Goal: Navigation & Orientation: Find specific page/section

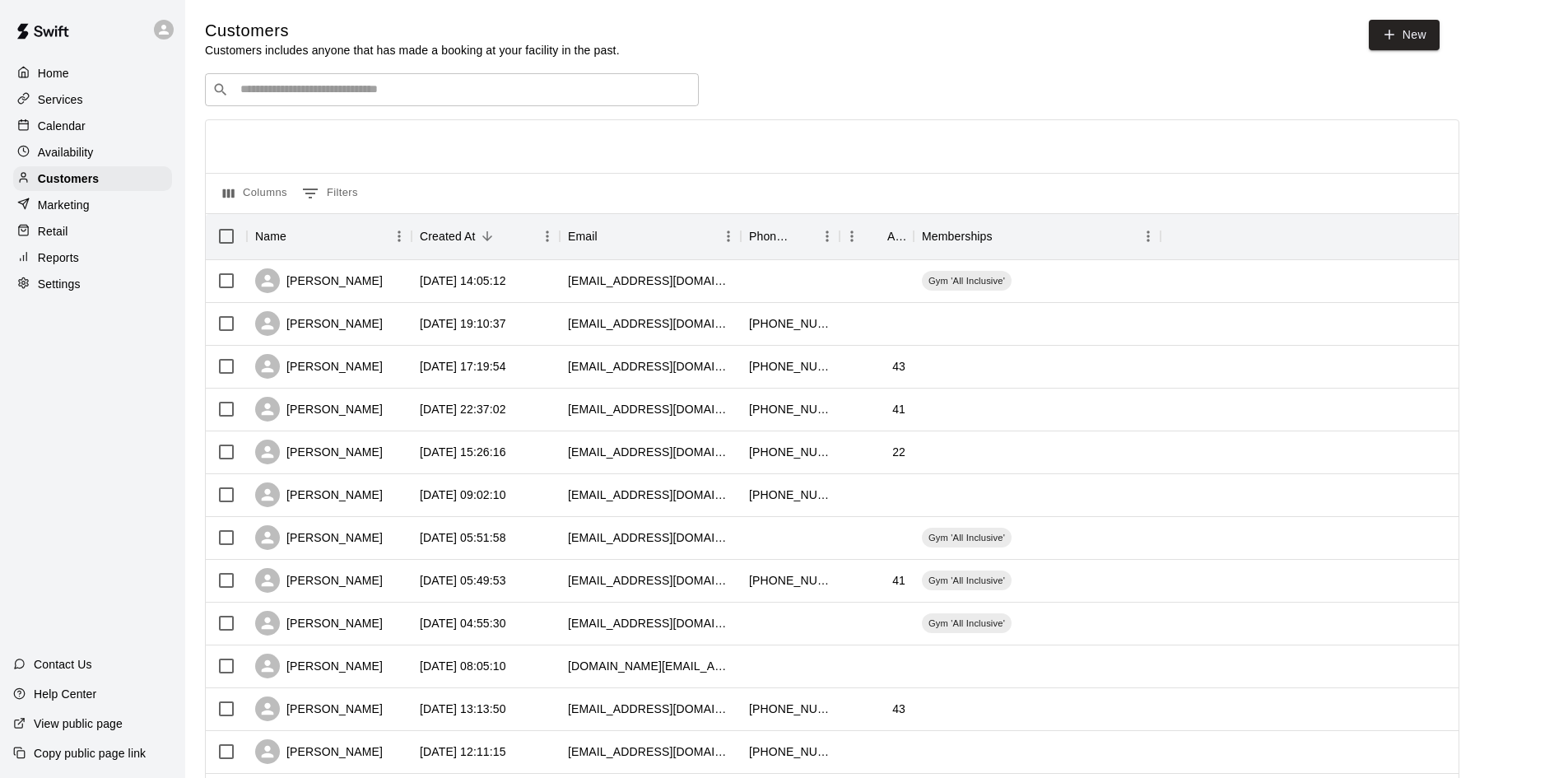
scroll to position [329, 0]
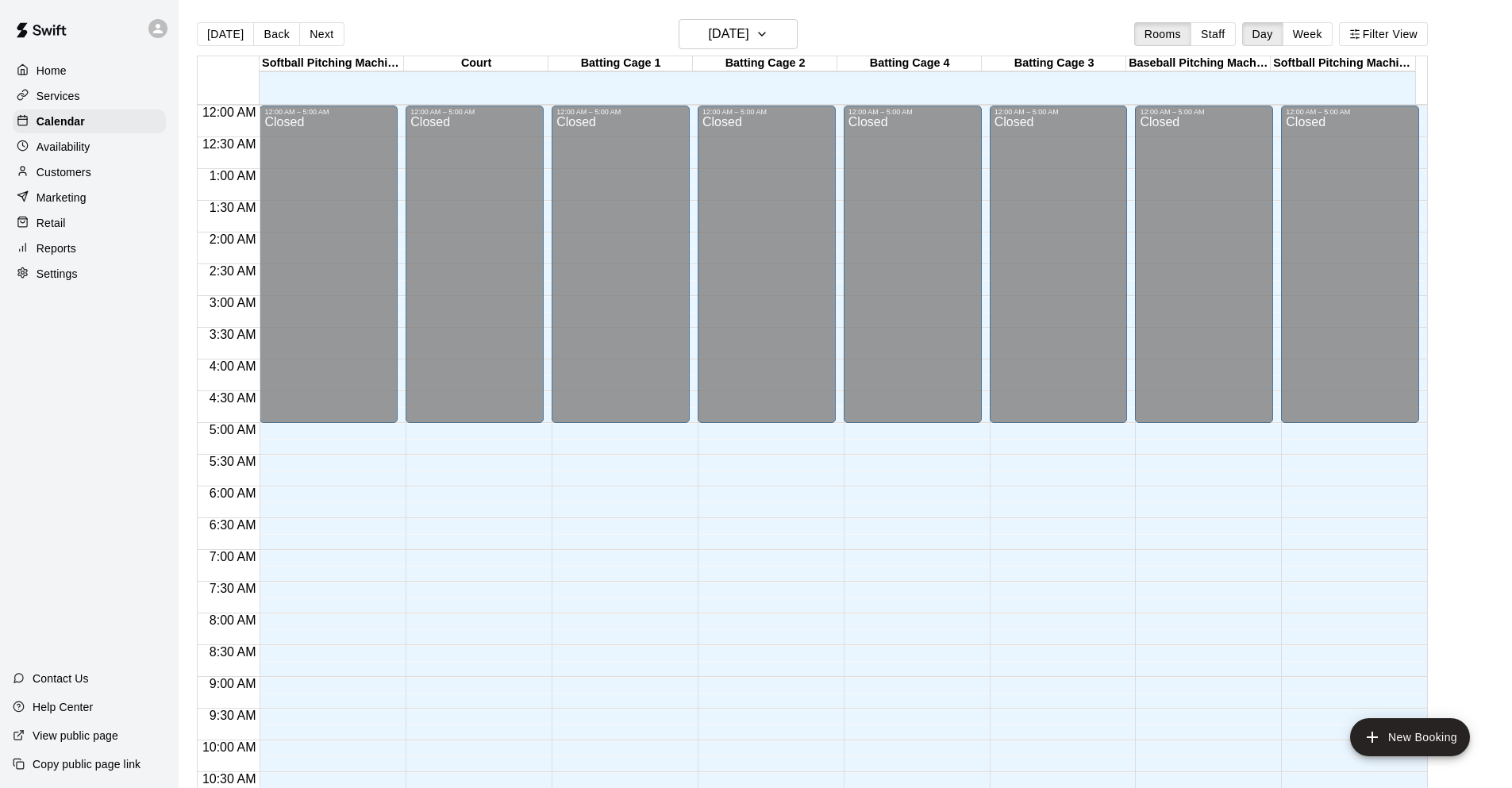
scroll to position [281, 0]
